Goal: Navigation & Orientation: Find specific page/section

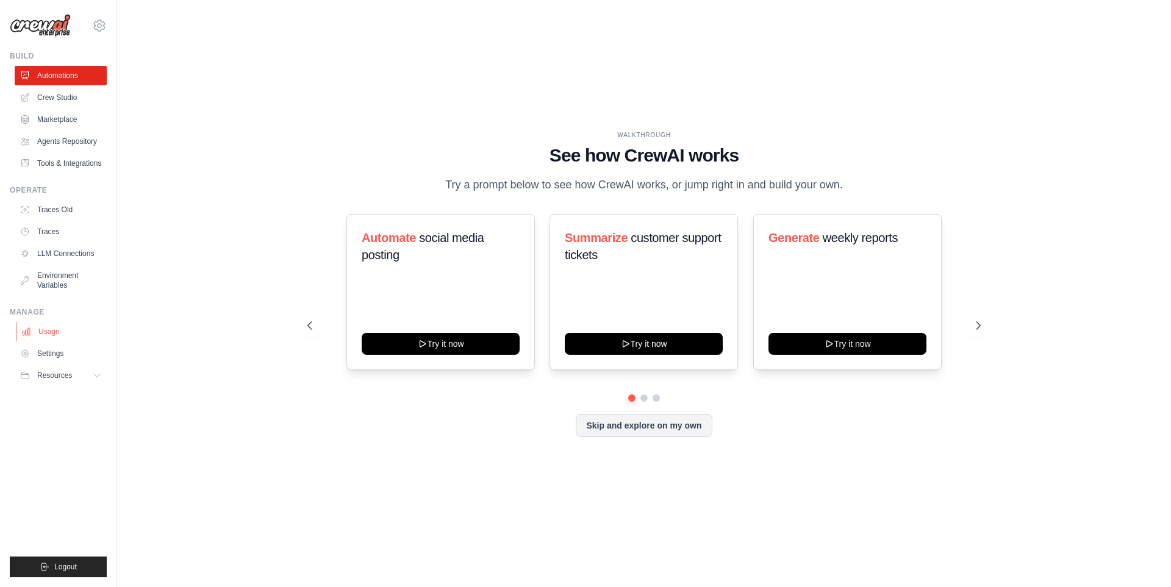
click at [68, 329] on link "Usage" at bounding box center [62, 332] width 92 height 20
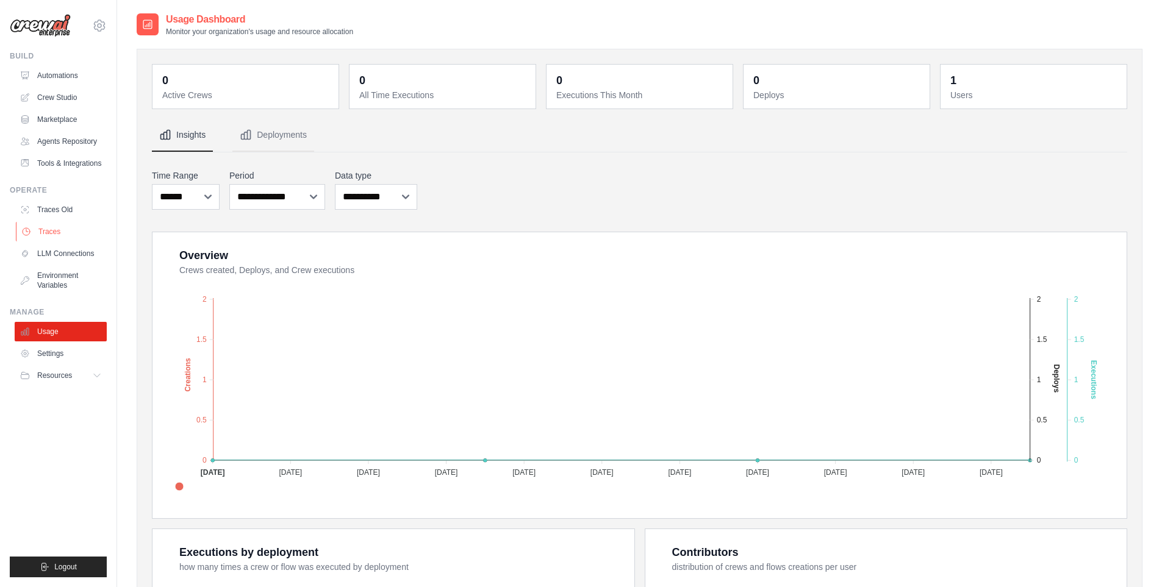
click at [54, 223] on link "Traces" at bounding box center [62, 232] width 92 height 20
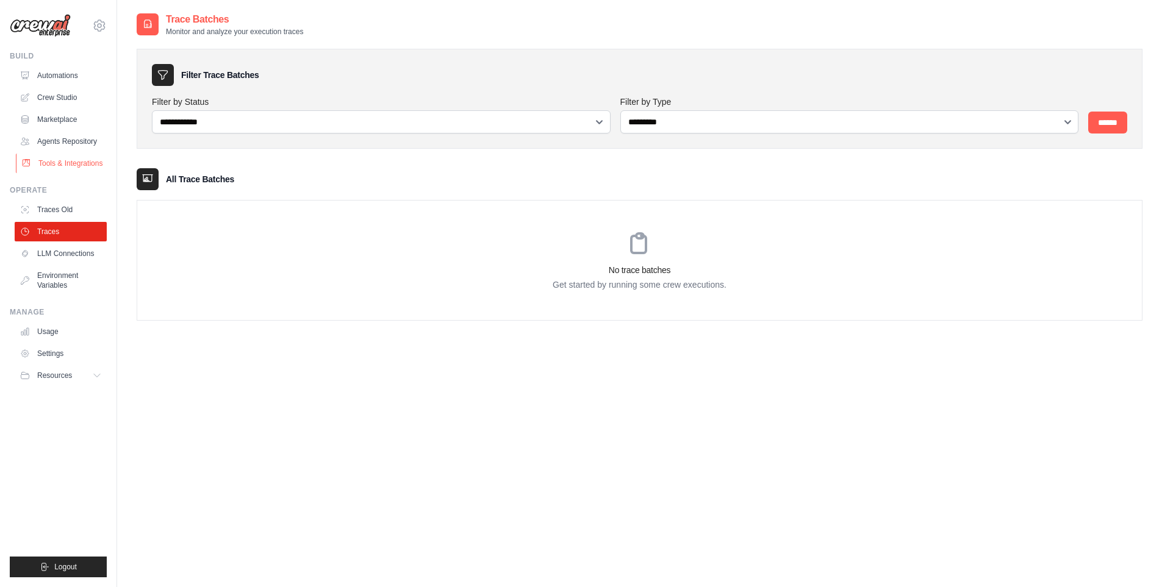
click at [68, 165] on link "Tools & Integrations" at bounding box center [62, 164] width 92 height 20
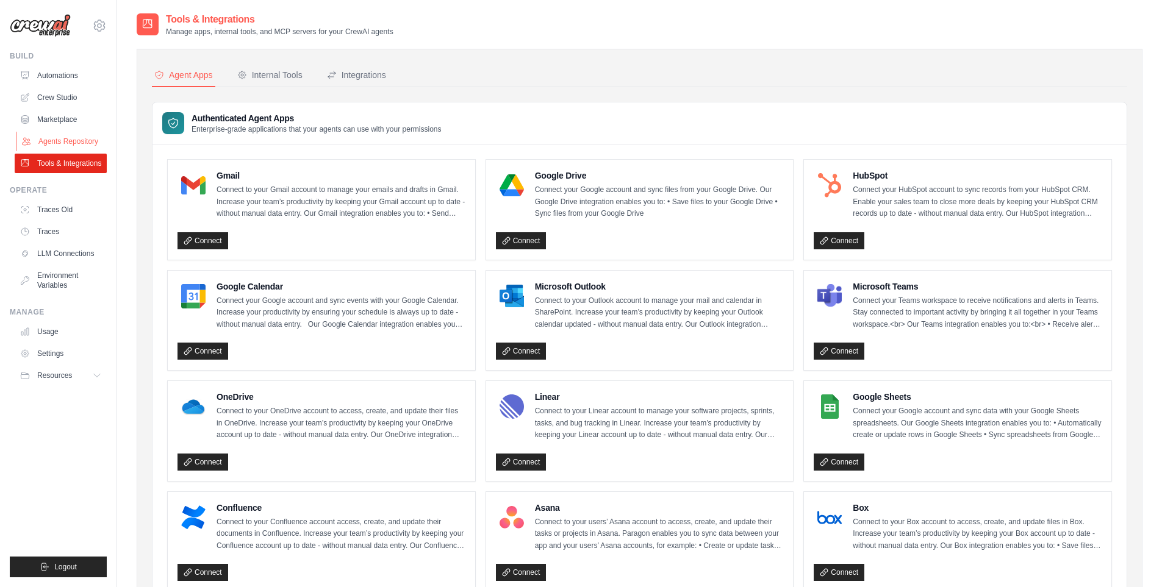
click at [70, 140] on link "Agents Repository" at bounding box center [62, 142] width 92 height 20
